Goal: Transaction & Acquisition: Purchase product/service

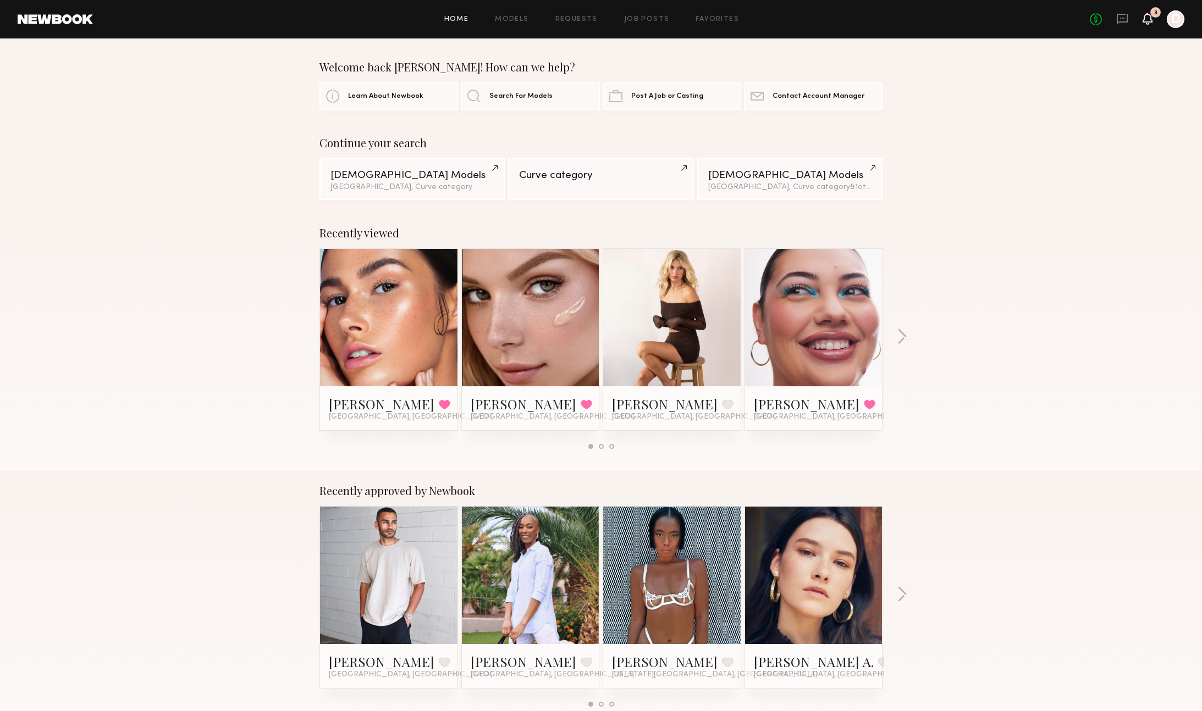
click at [1149, 20] on icon at bounding box center [1147, 18] width 9 height 8
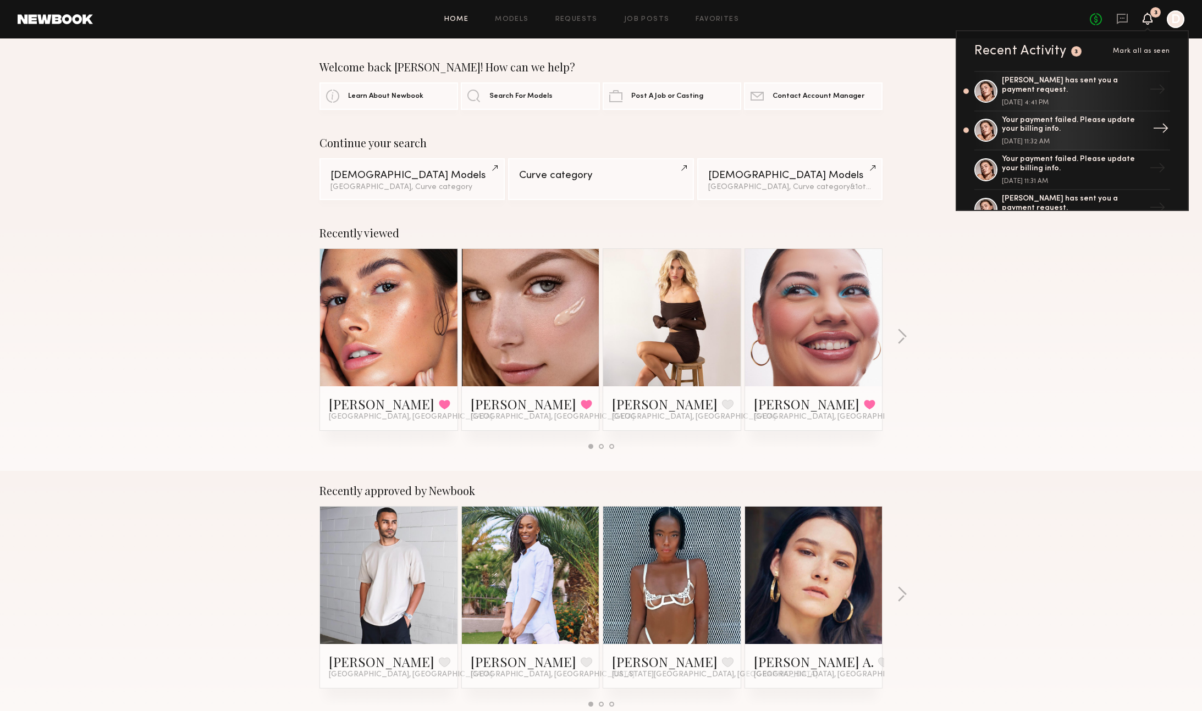
click at [1070, 133] on div "Your payment failed. Please update your billing info." at bounding box center [1072, 125] width 143 height 19
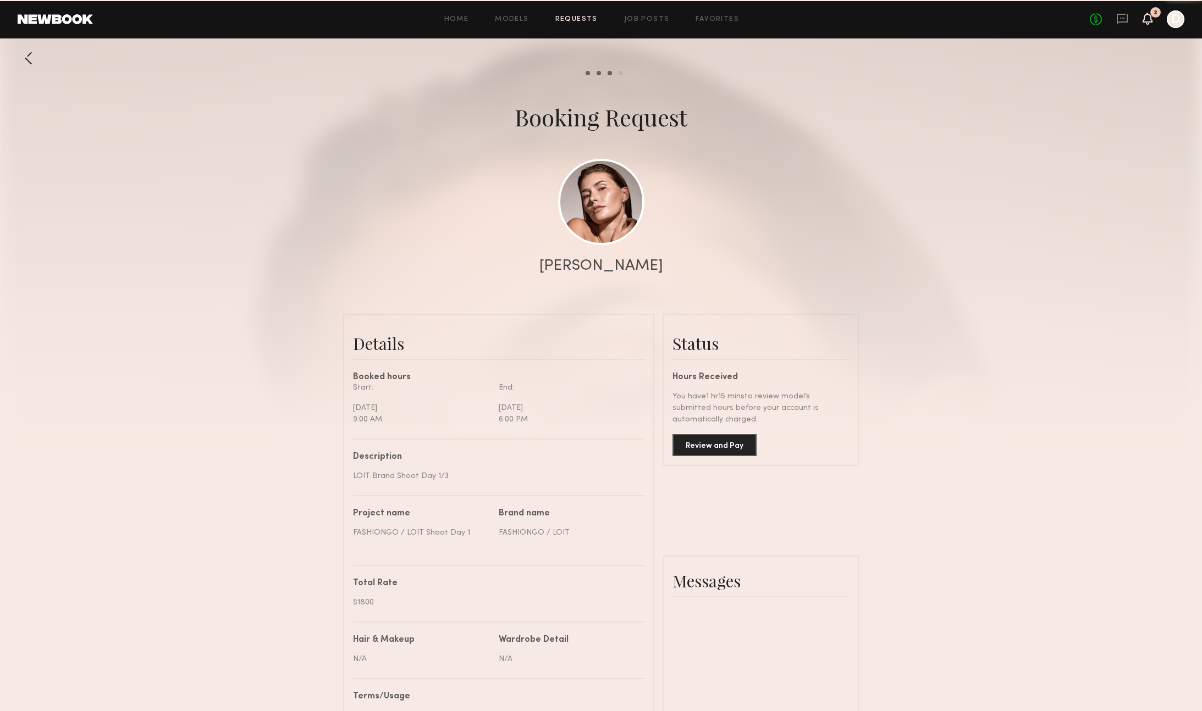
click at [1149, 19] on icon at bounding box center [1147, 18] width 9 height 8
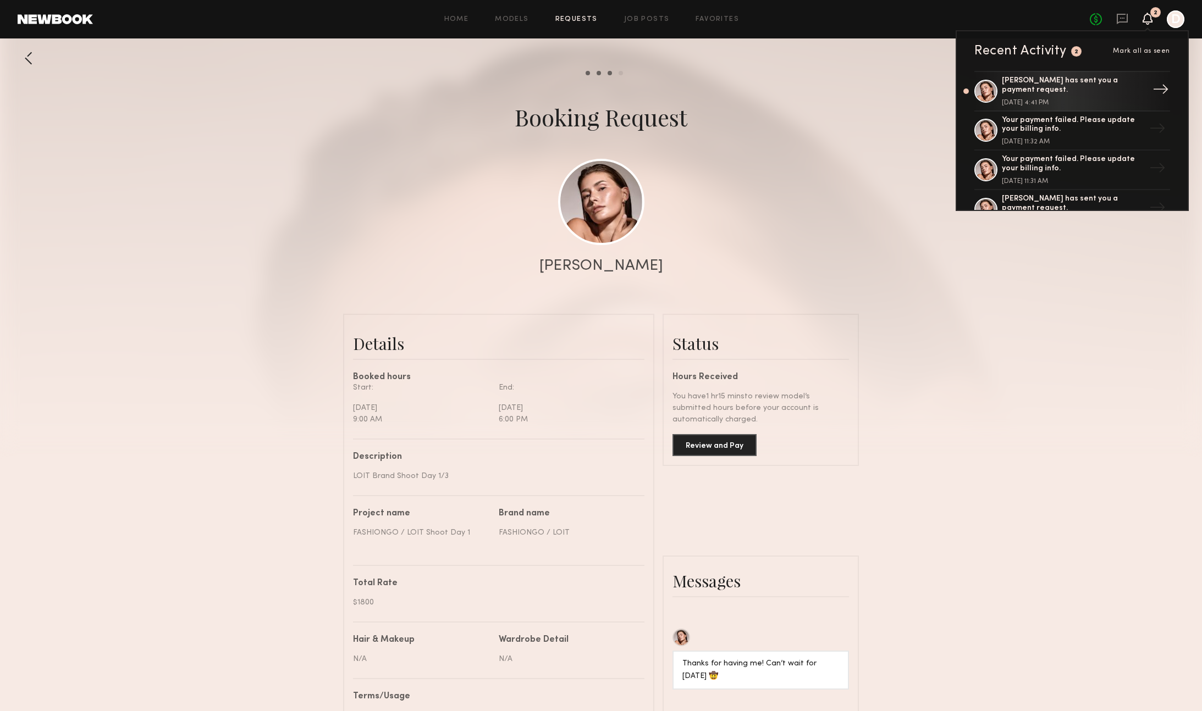
click at [1070, 86] on div "[PERSON_NAME] has sent you a payment request." at bounding box center [1072, 85] width 143 height 19
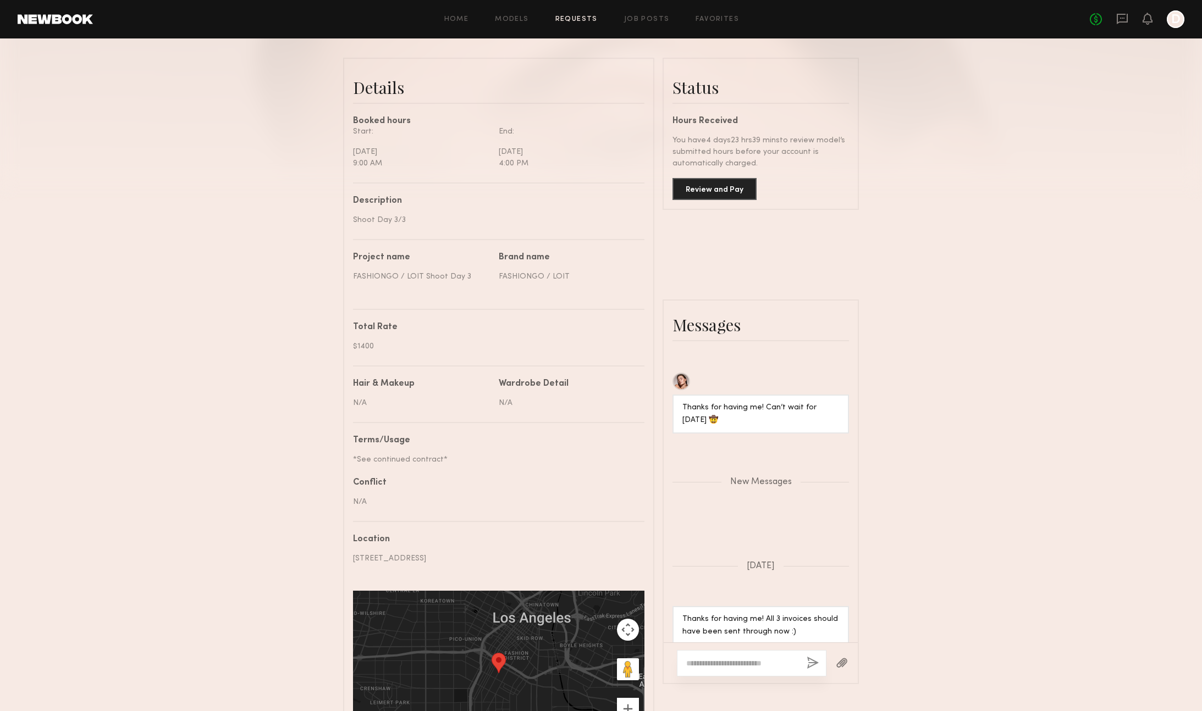
scroll to position [232, 0]
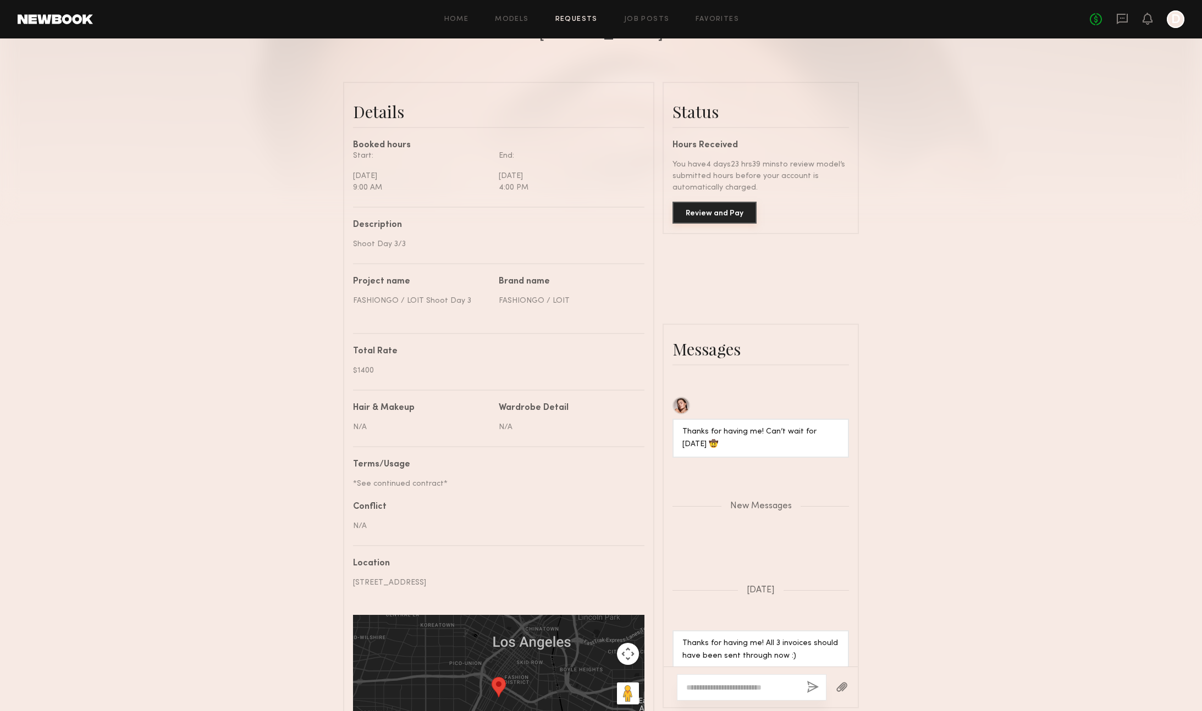
click at [718, 214] on button "Review and Pay" at bounding box center [714, 213] width 84 height 22
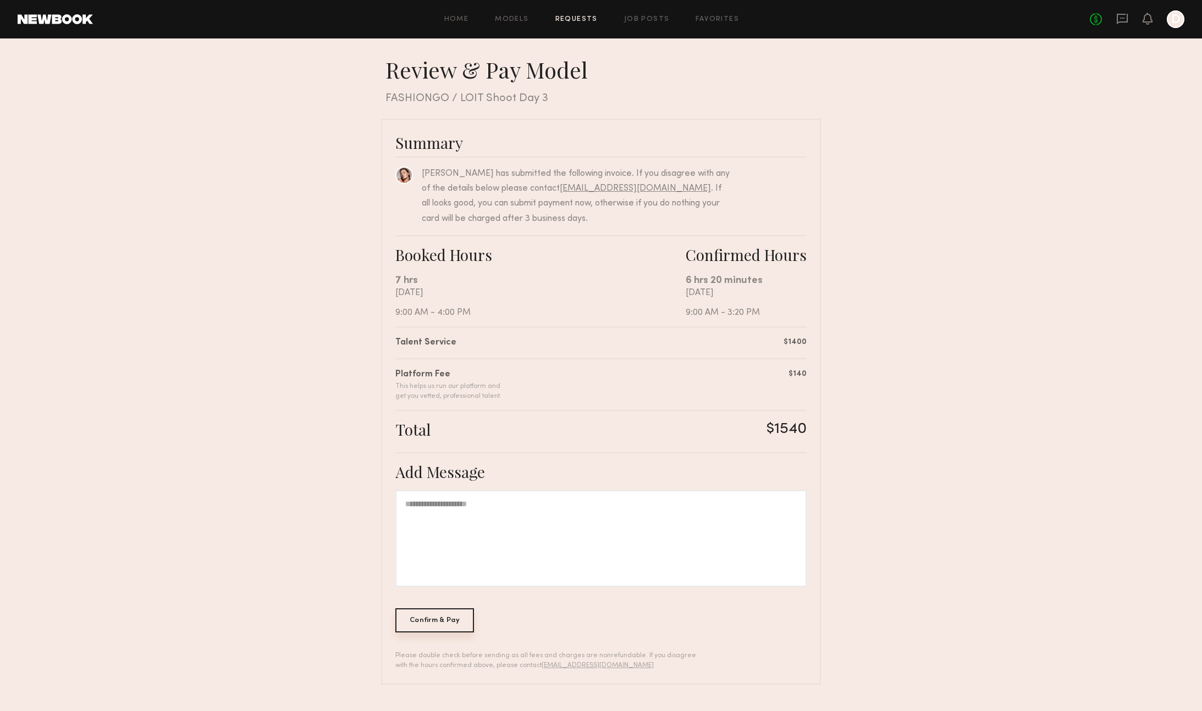
click at [440, 619] on div "Confirm & Pay" at bounding box center [434, 620] width 79 height 24
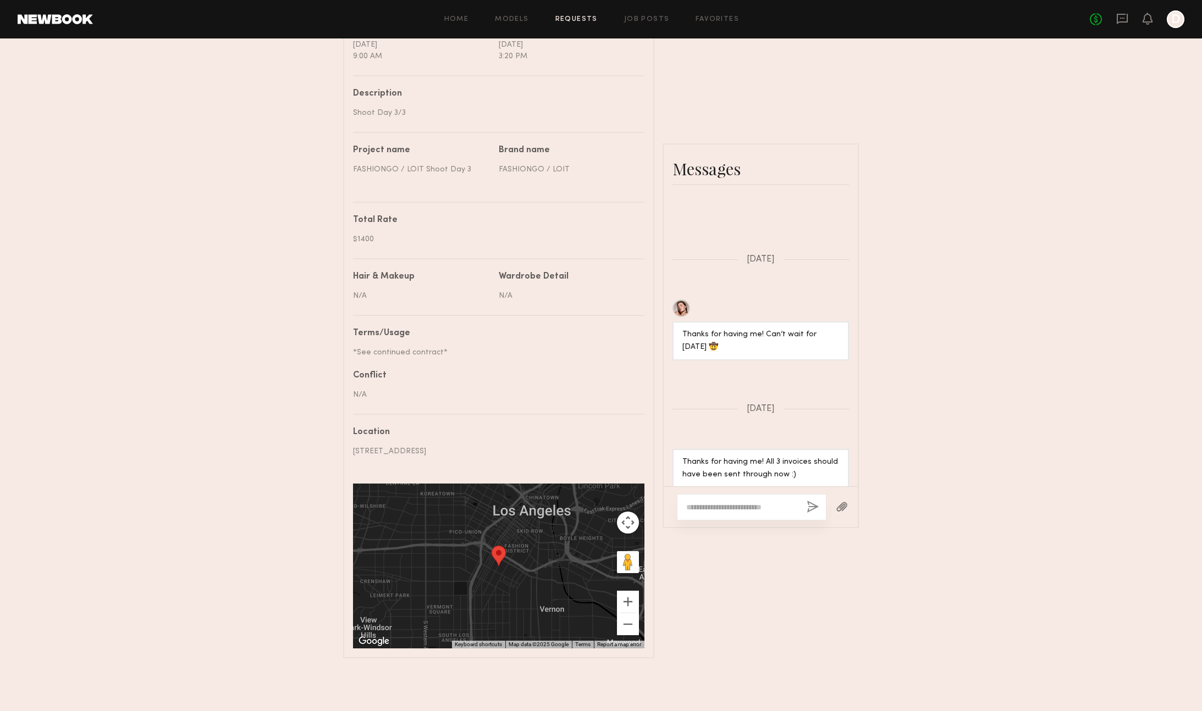
scroll to position [15, 0]
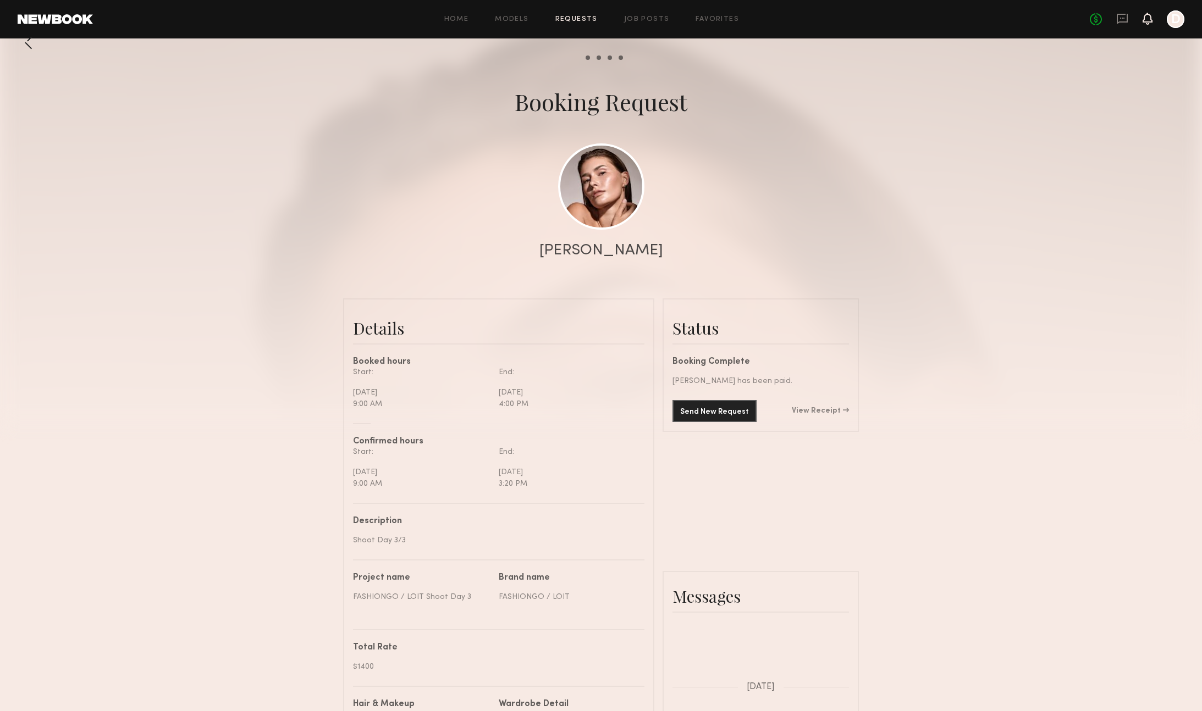
click at [1144, 13] on icon at bounding box center [1147, 19] width 10 height 12
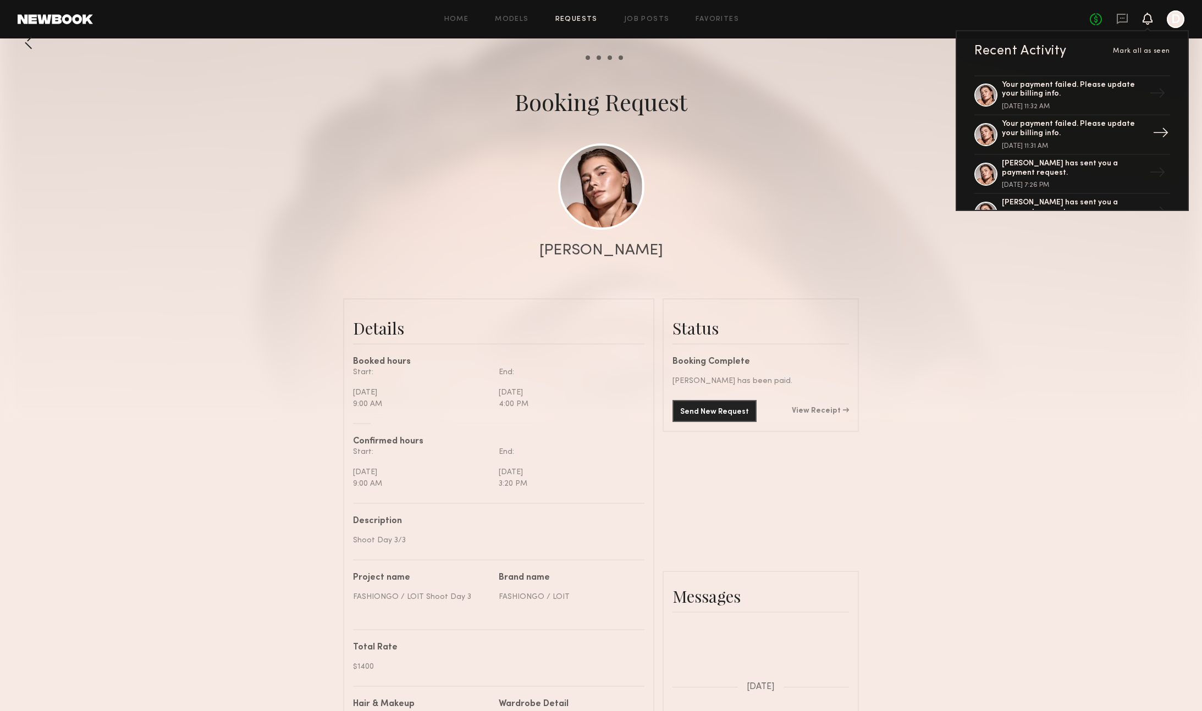
scroll to position [37, 0]
click at [1080, 163] on div "[PERSON_NAME] has sent you a payment request." at bounding box center [1072, 167] width 143 height 19
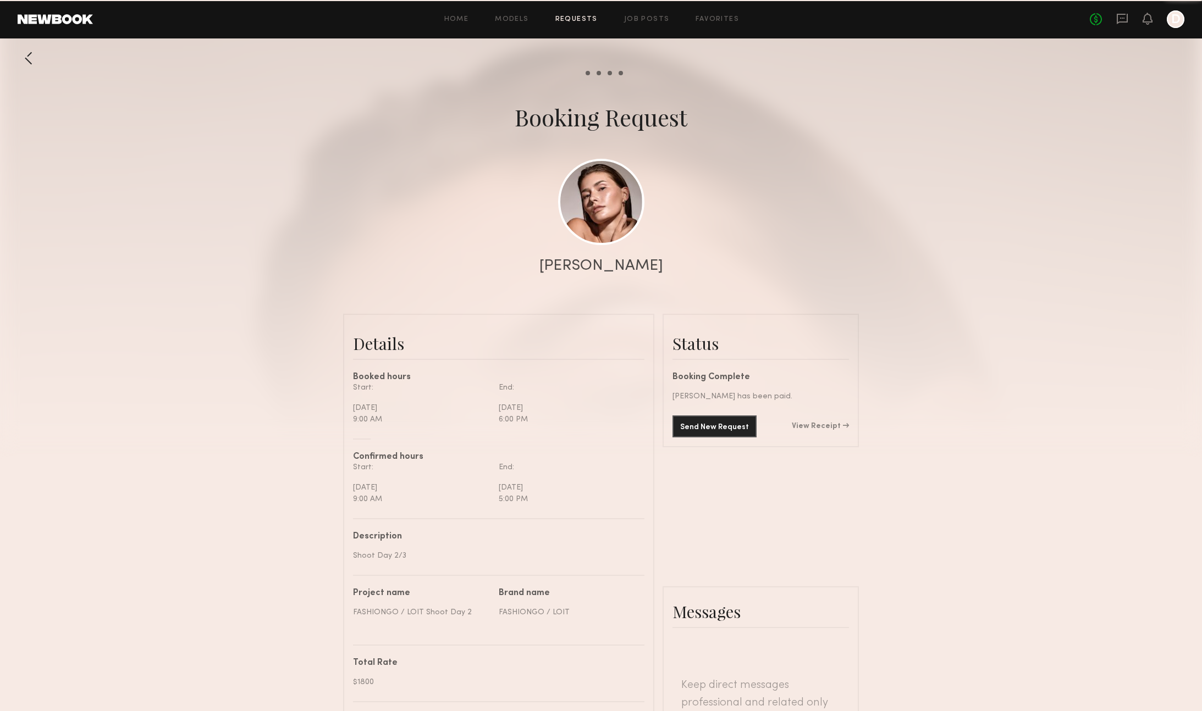
scroll to position [1026, 0]
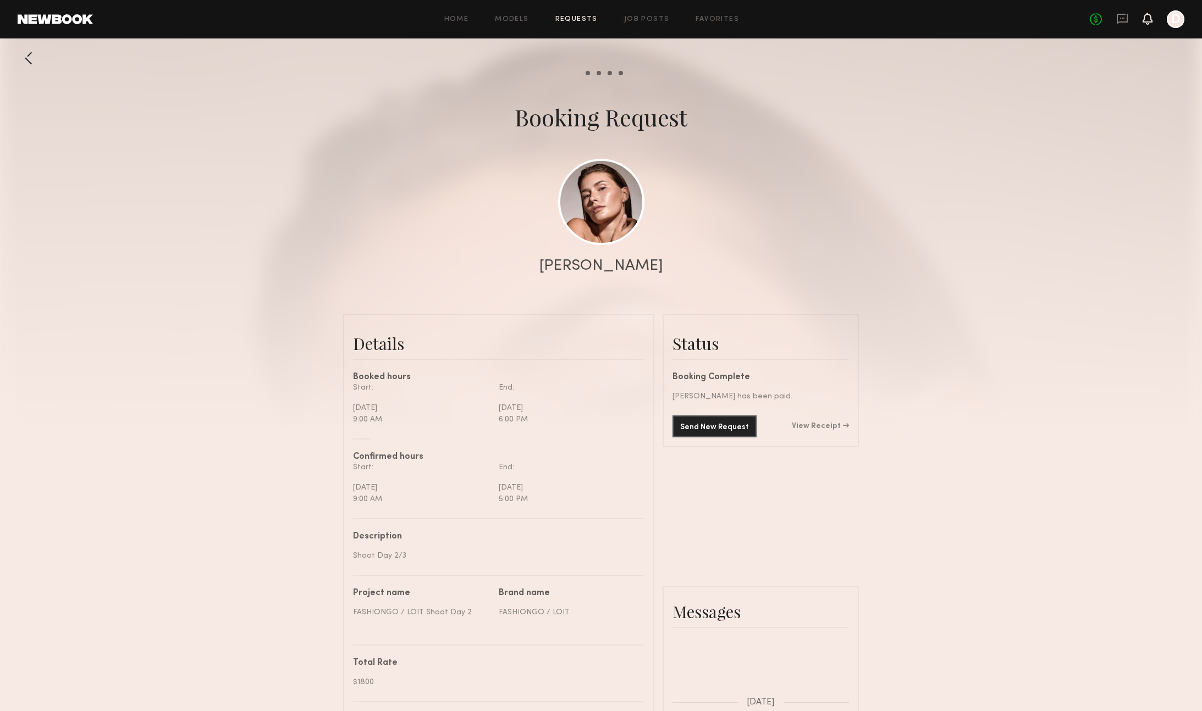
click at [1146, 20] on icon at bounding box center [1147, 18] width 9 height 8
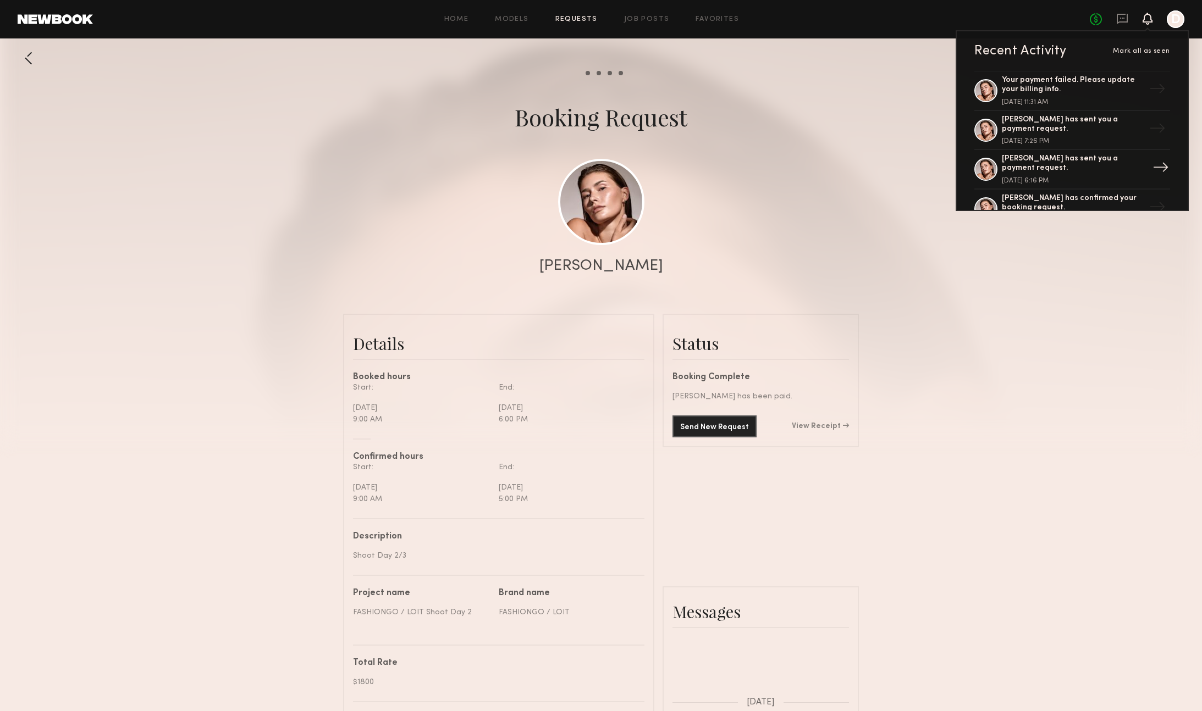
scroll to position [117, 0]
click at [1076, 130] on div "[PERSON_NAME] has sent you a payment request." at bounding box center [1072, 126] width 143 height 19
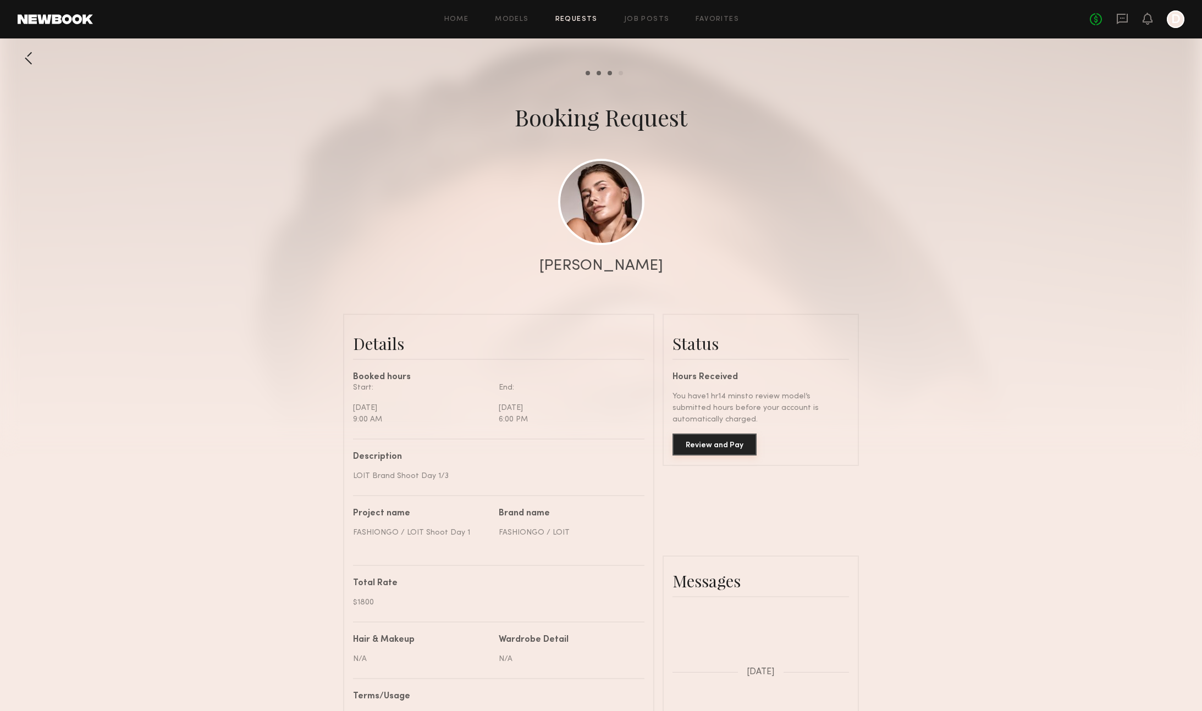
click at [723, 444] on button "Review and Pay" at bounding box center [714, 445] width 84 height 22
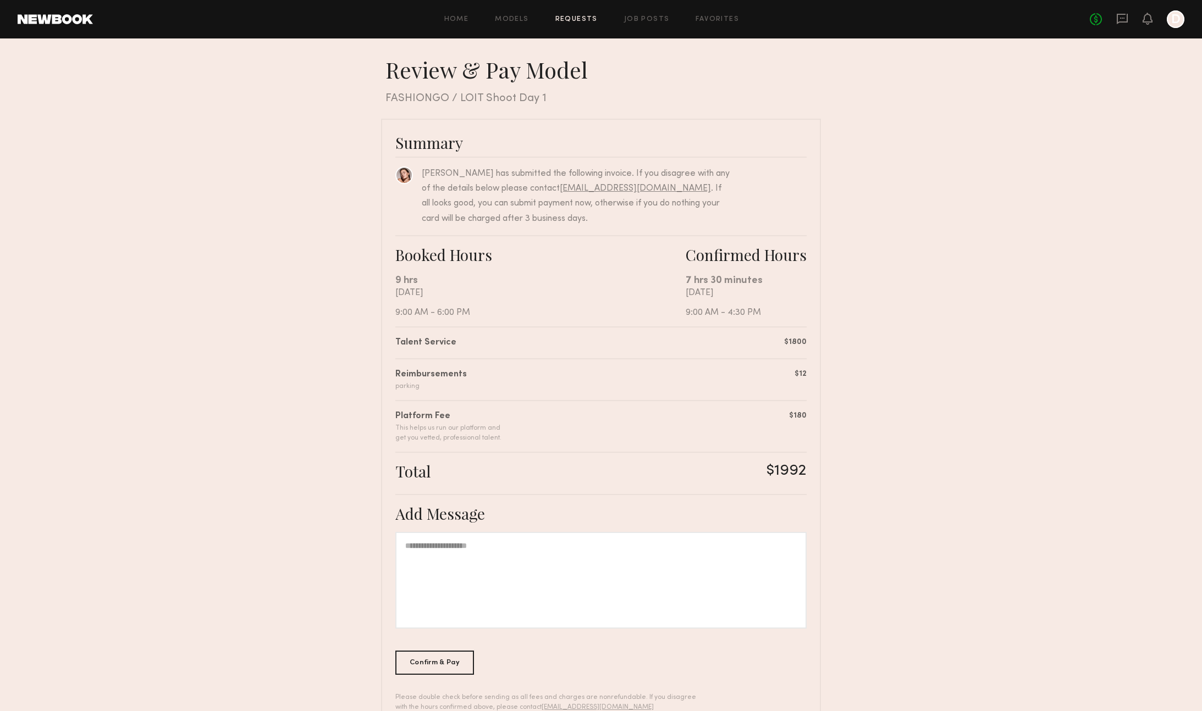
scroll to position [33, 0]
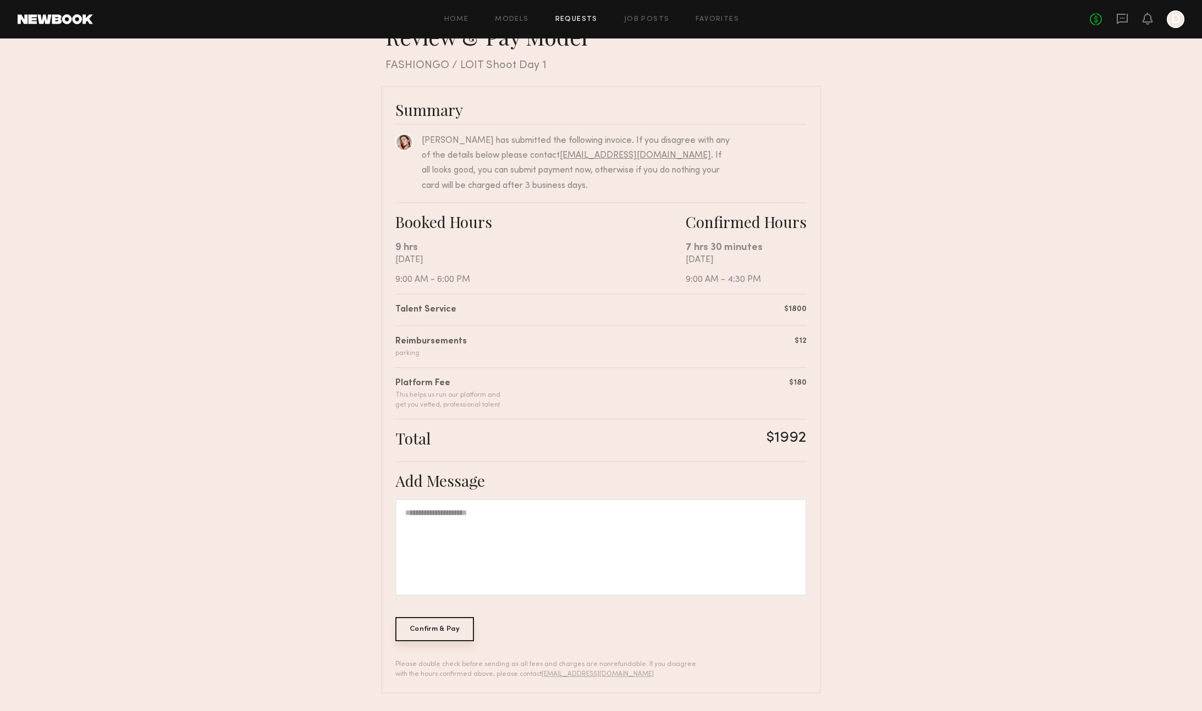
click at [440, 630] on div "Confirm & Pay" at bounding box center [434, 629] width 79 height 24
